Goal: Find specific page/section: Find specific page/section

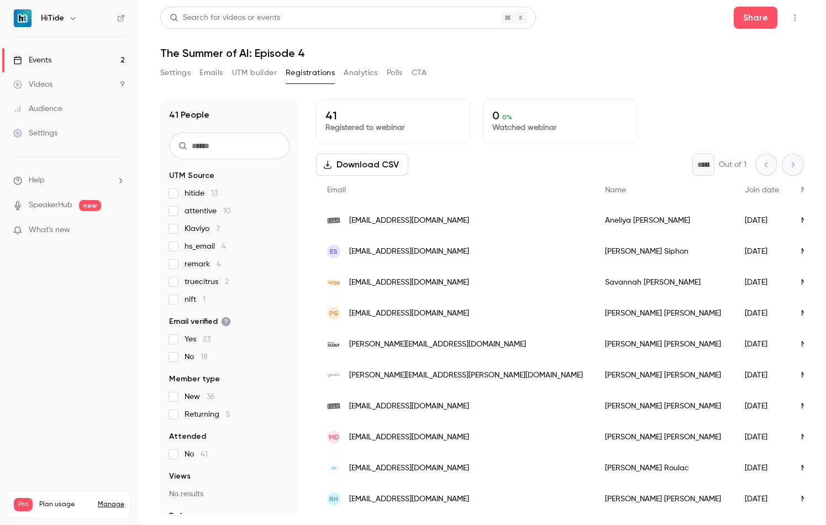
click at [52, 63] on link "Events 2" at bounding box center [69, 60] width 138 height 24
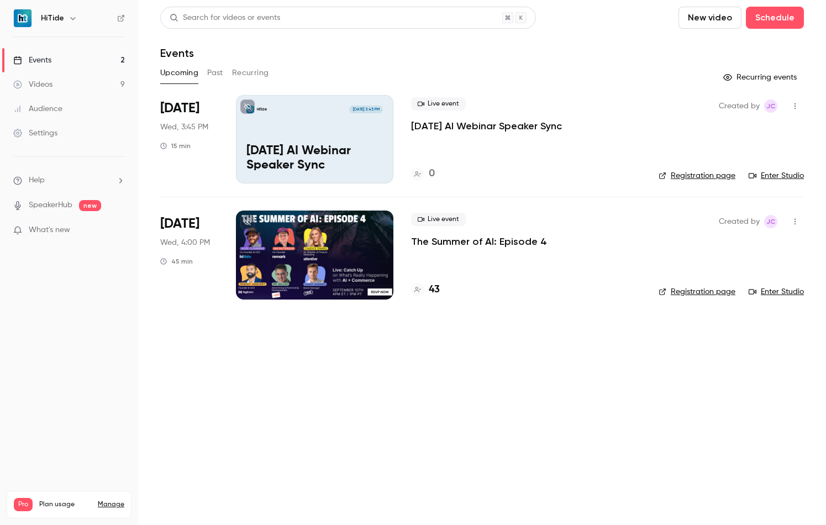
click at [793, 177] on link "Enter Studio" at bounding box center [776, 175] width 55 height 11
click at [795, 289] on link "Enter Studio" at bounding box center [776, 291] width 55 height 11
click at [779, 173] on link "Enter Studio" at bounding box center [776, 175] width 55 height 11
click at [40, 224] on span "What's new" at bounding box center [49, 230] width 41 height 12
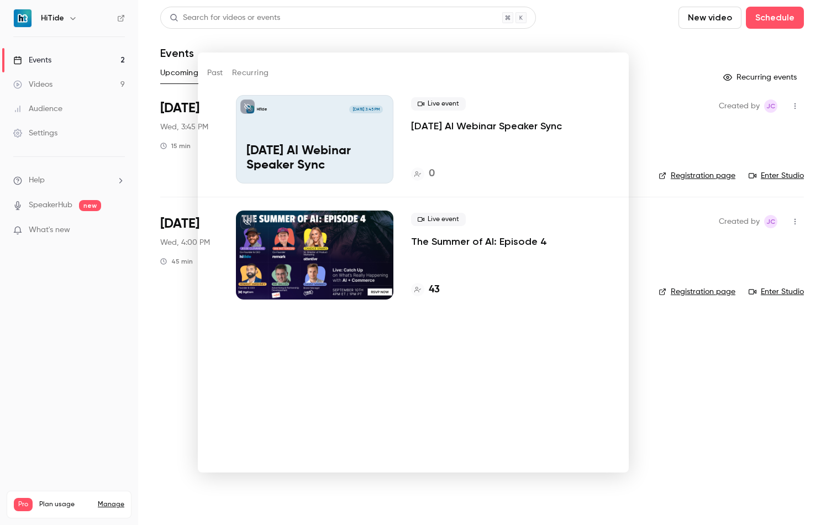
click at [120, 365] on div at bounding box center [413, 262] width 826 height 525
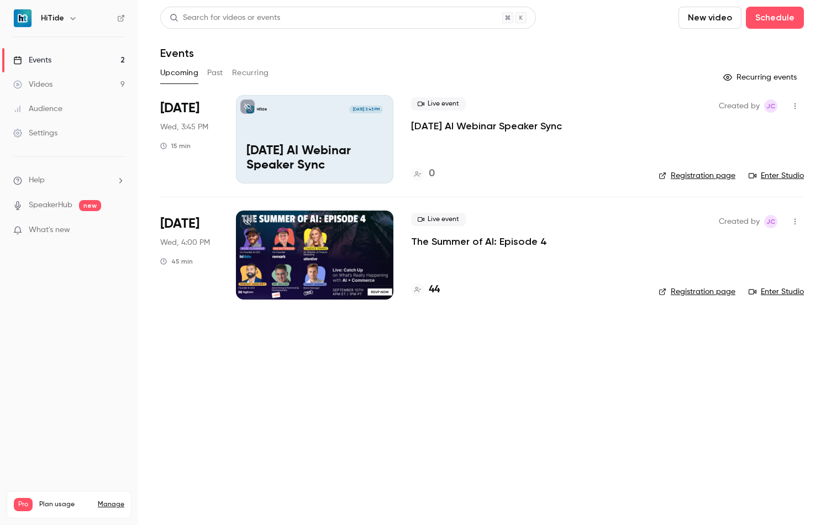
click at [774, 172] on link "Enter Studio" at bounding box center [776, 175] width 55 height 11
click at [776, 291] on link "Enter Studio" at bounding box center [776, 291] width 55 height 11
